Goal: Transaction & Acquisition: Purchase product/service

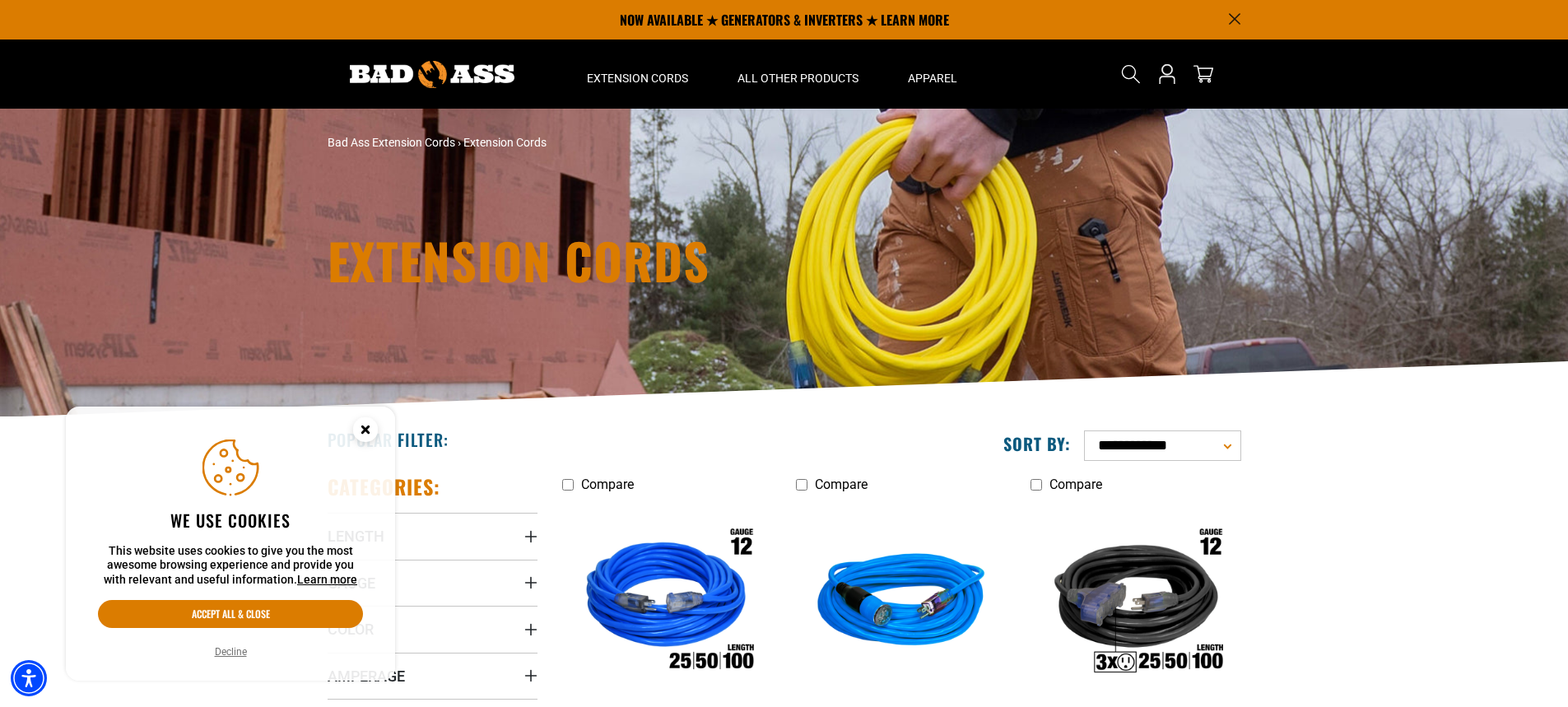
click at [367, 426] on icon "Close this option" at bounding box center [365, 429] width 6 height 6
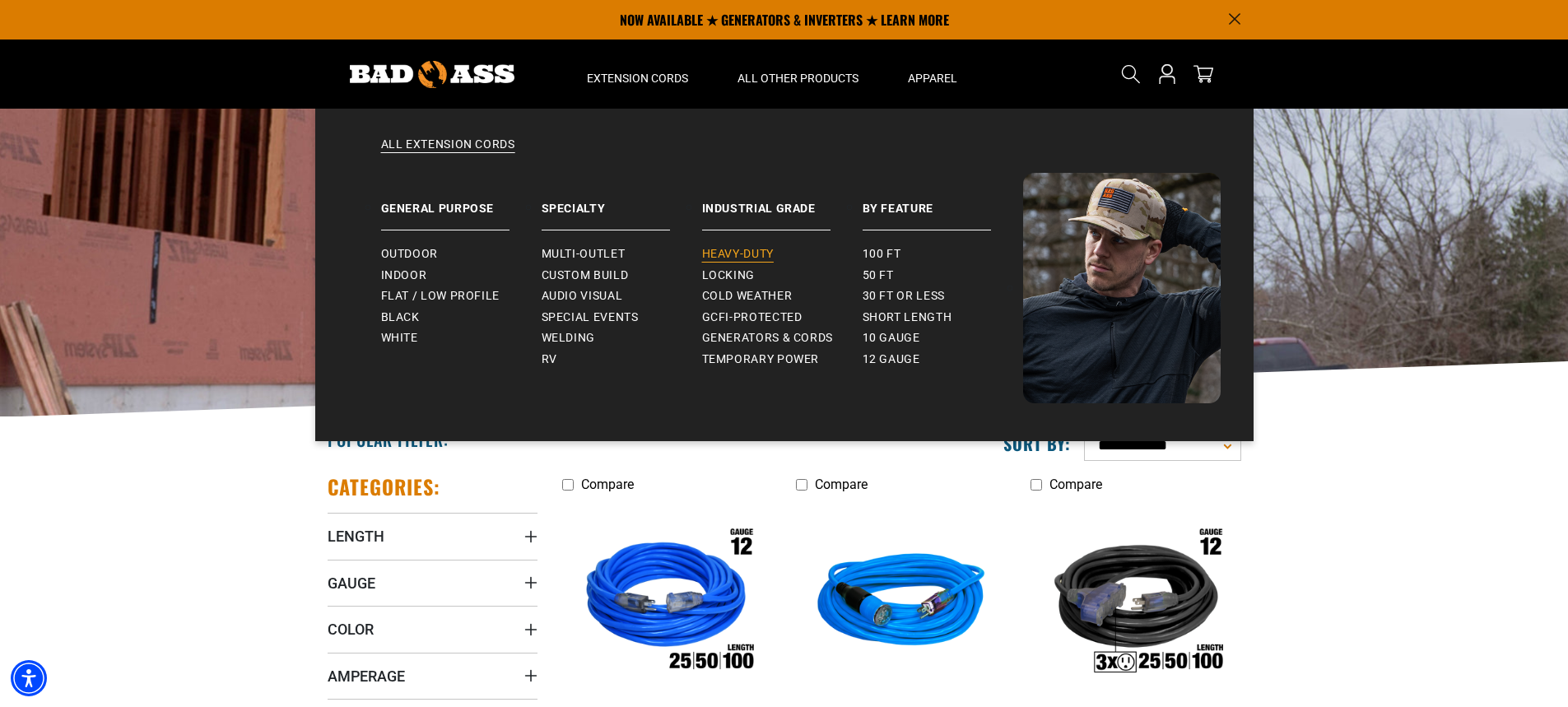
click at [733, 253] on span "Heavy-Duty" at bounding box center [738, 255] width 72 height 15
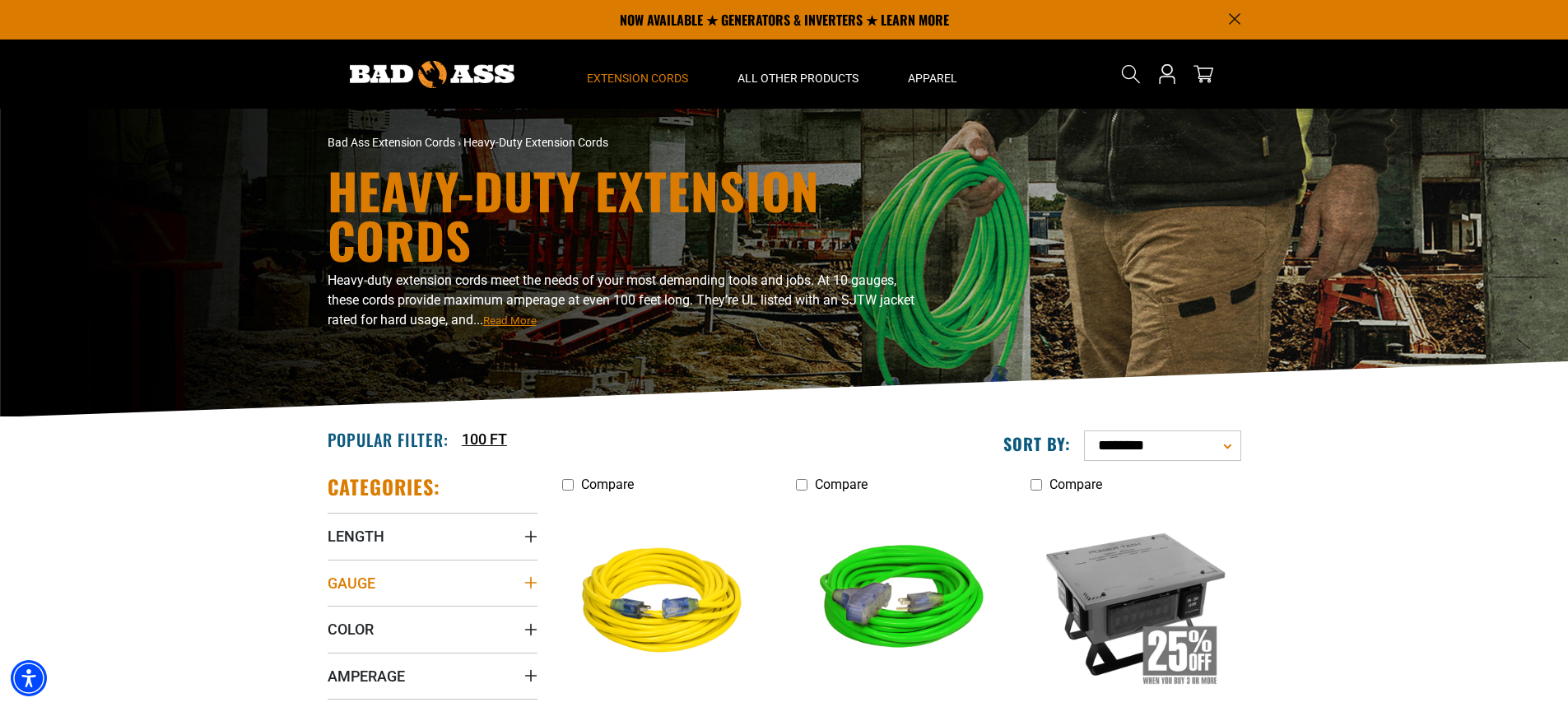
click at [527, 581] on icon "Gauge" at bounding box center [531, 583] width 13 height 13
click at [437, 612] on icon at bounding box center [439, 616] width 13 height 22
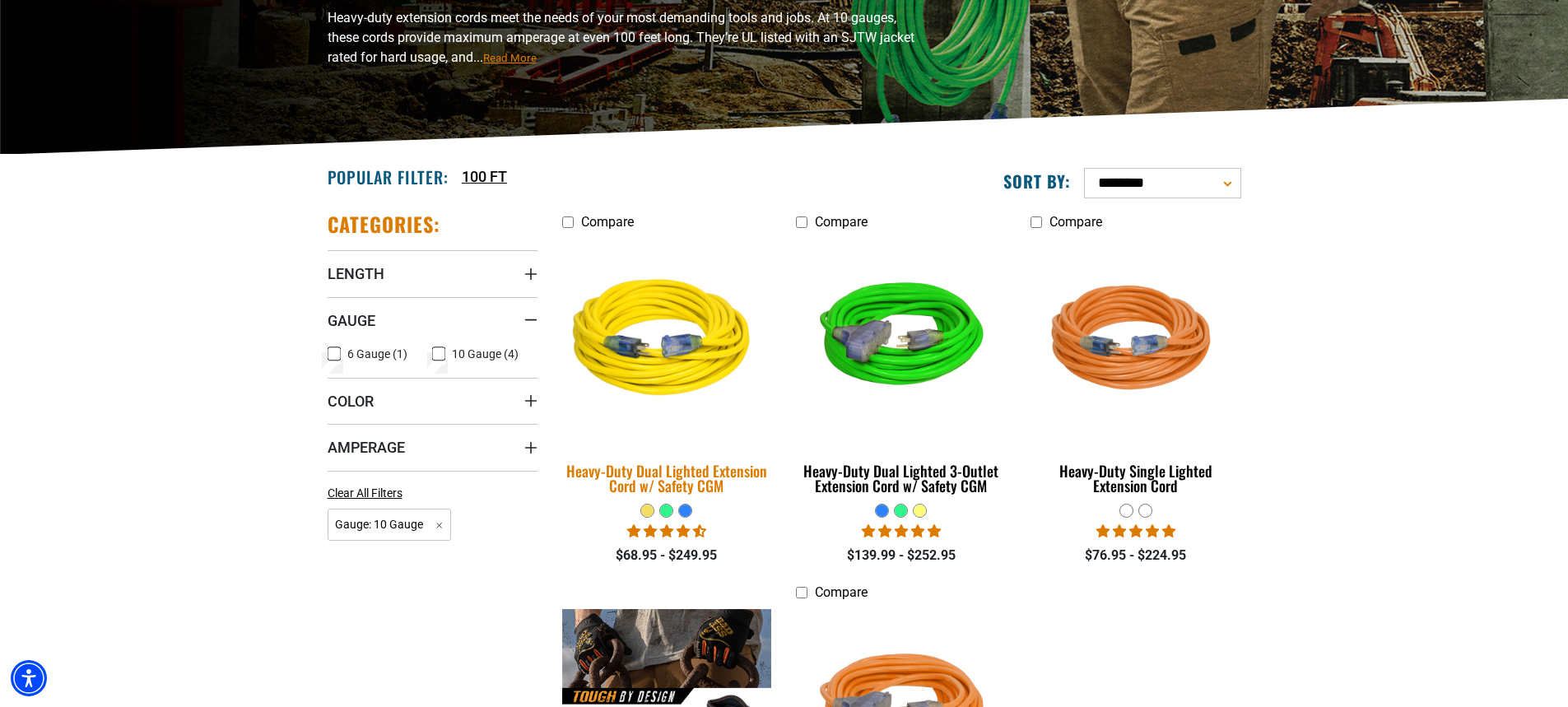
scroll to position [268, 0]
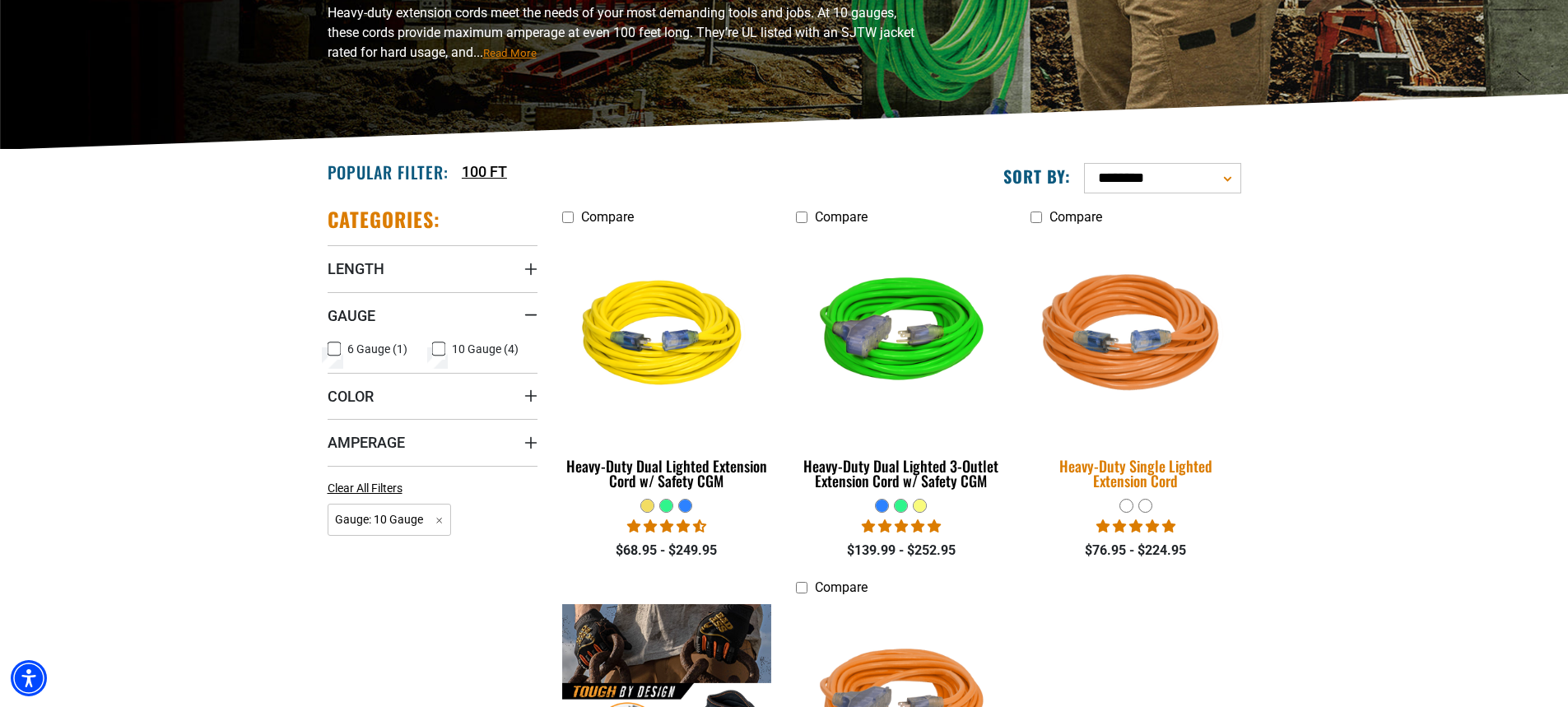
click at [1085, 466] on div "Heavy-Duty Single Lighted Extension Cord" at bounding box center [1136, 472] width 210 height 29
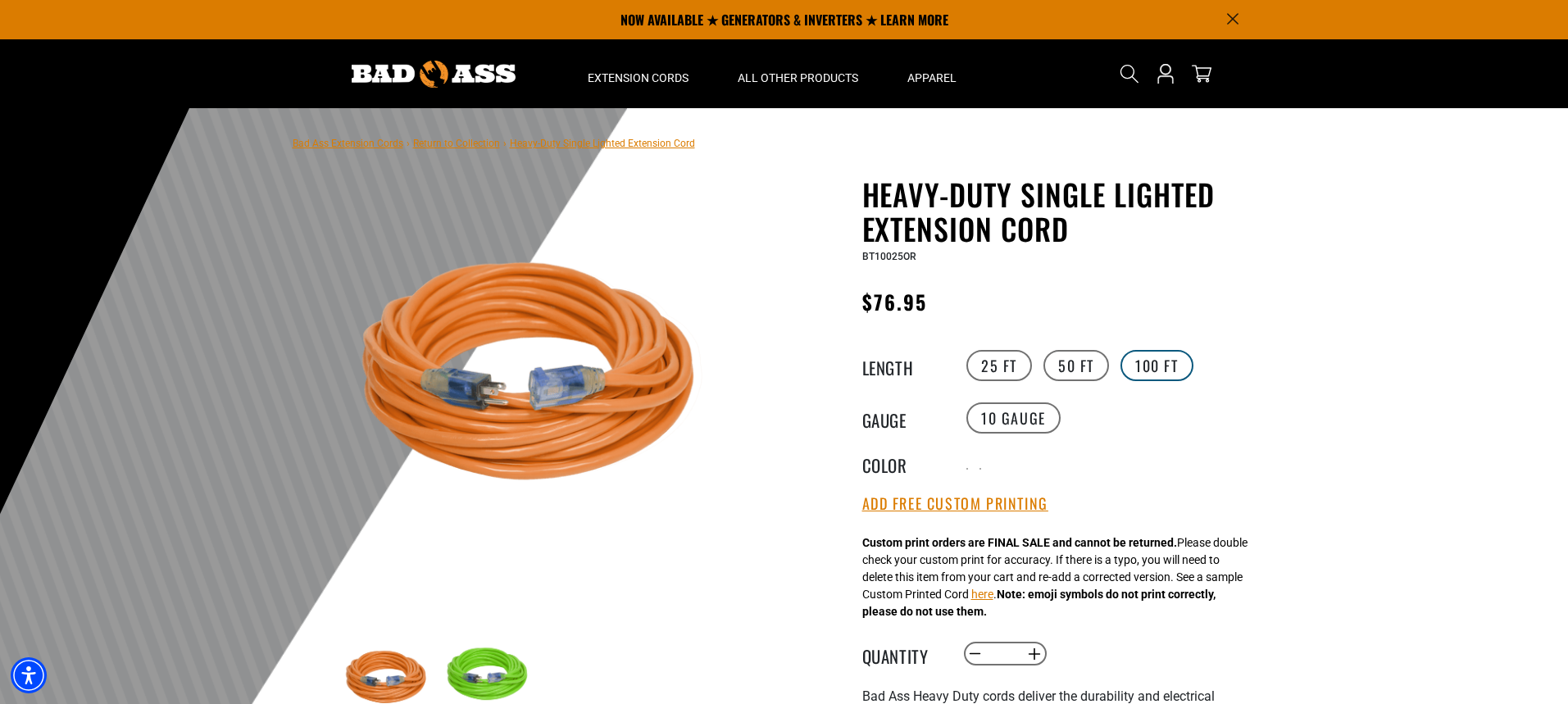
click at [1148, 355] on label "100 FT" at bounding box center [1156, 365] width 73 height 31
click at [1027, 510] on button "Add Free Custom Printing" at bounding box center [955, 503] width 186 height 18
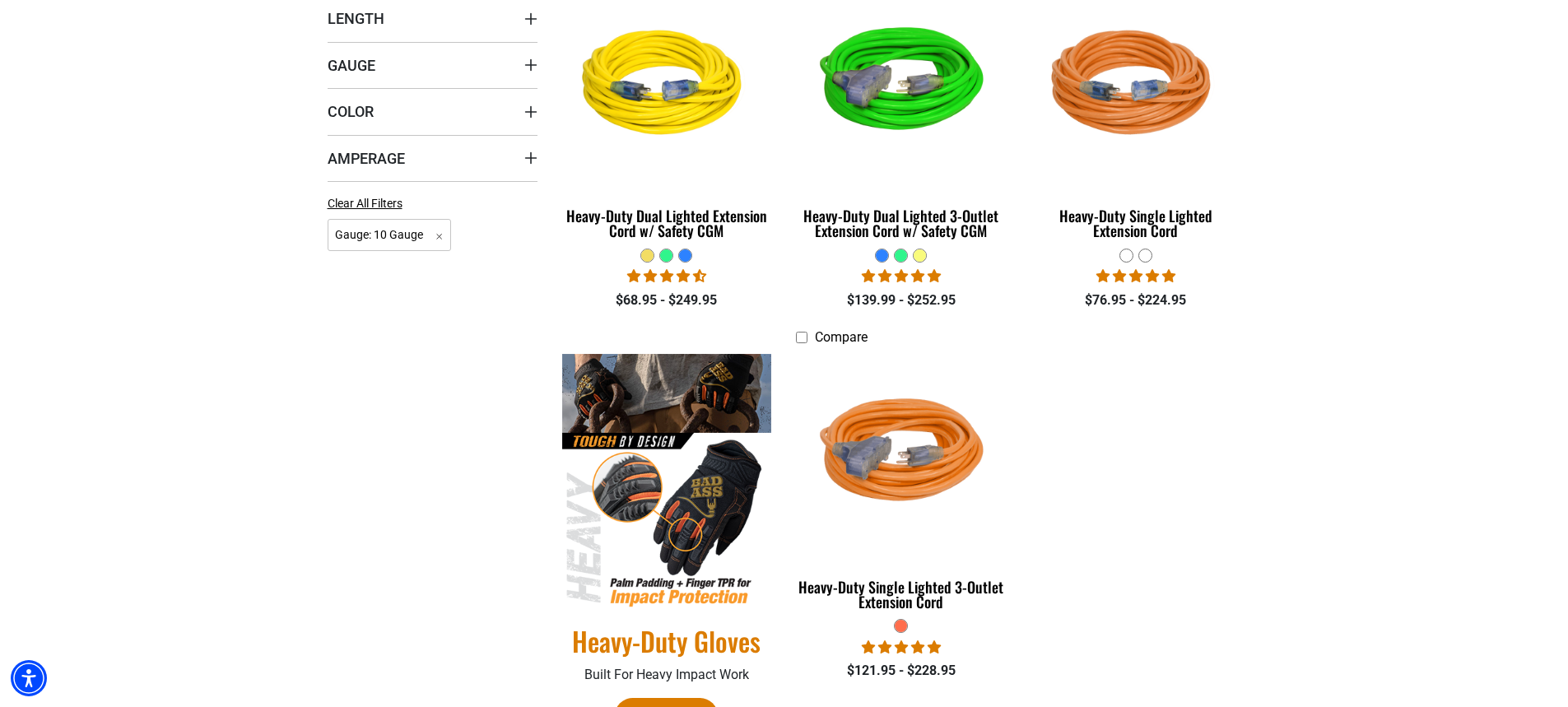
scroll to position [576, 0]
